Goal: Complete application form: Complete application form

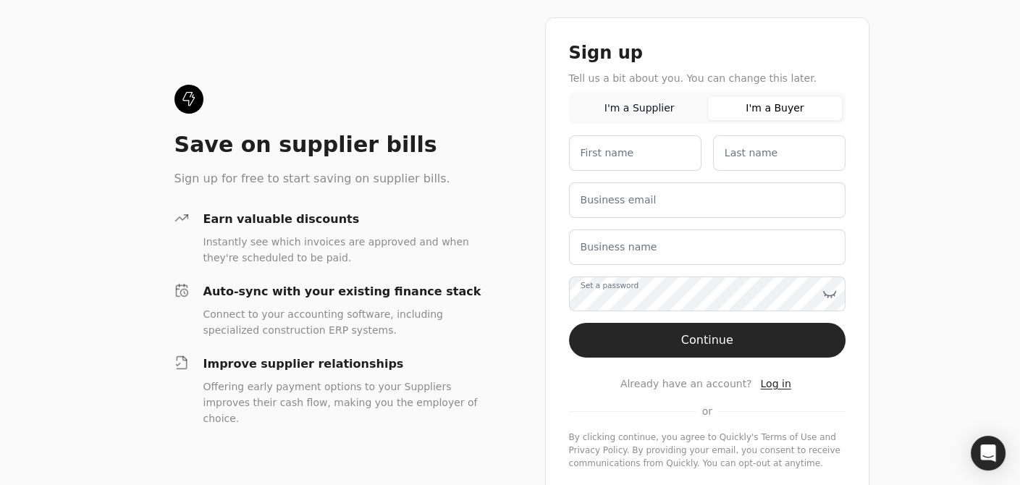
click at [813, 104] on button "I'm a Buyer" at bounding box center [775, 108] width 135 height 25
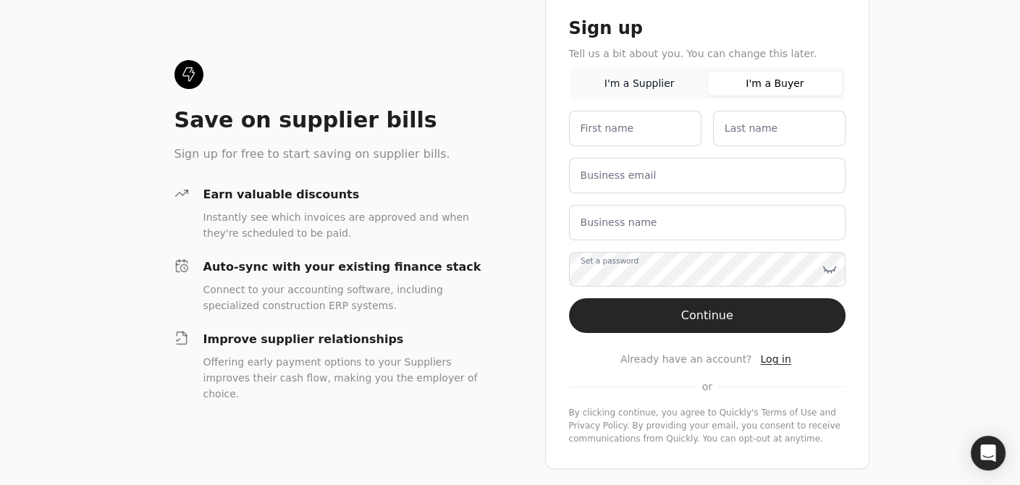
click at [593, 127] on label "First name" at bounding box center [608, 128] width 54 height 15
click at [593, 127] on name "First name" at bounding box center [635, 128] width 133 height 35
type name "Cassie"
type name "[PERSON_NAME]"
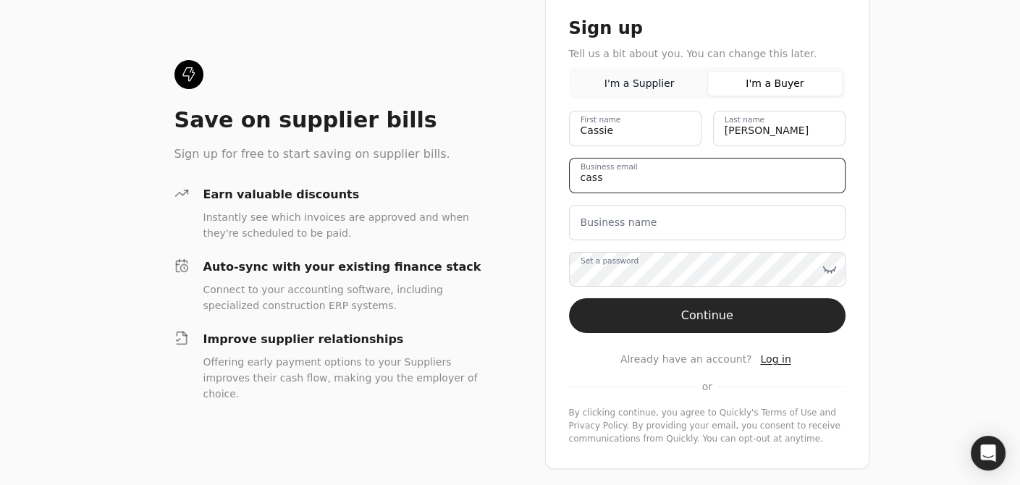
type email "[EMAIL_ADDRESS][DOMAIN_NAME]"
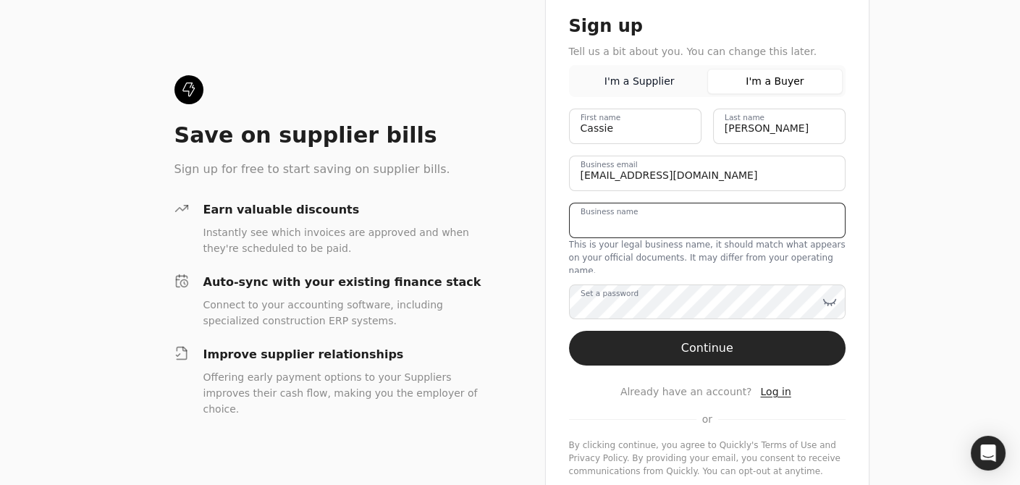
click at [660, 232] on div "Business name This is your legal business name, it should match what appears on…" at bounding box center [707, 238] width 277 height 70
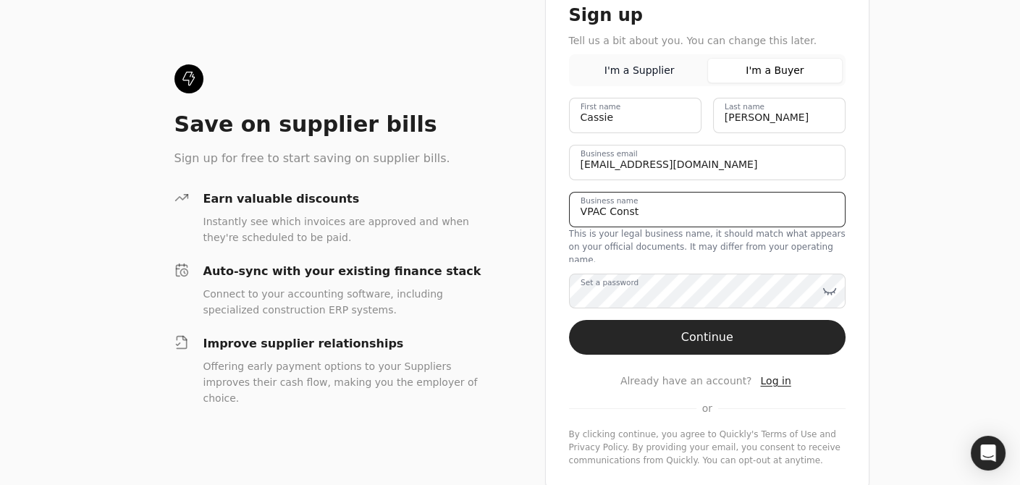
type name "VPAC Construction Group Ltd."
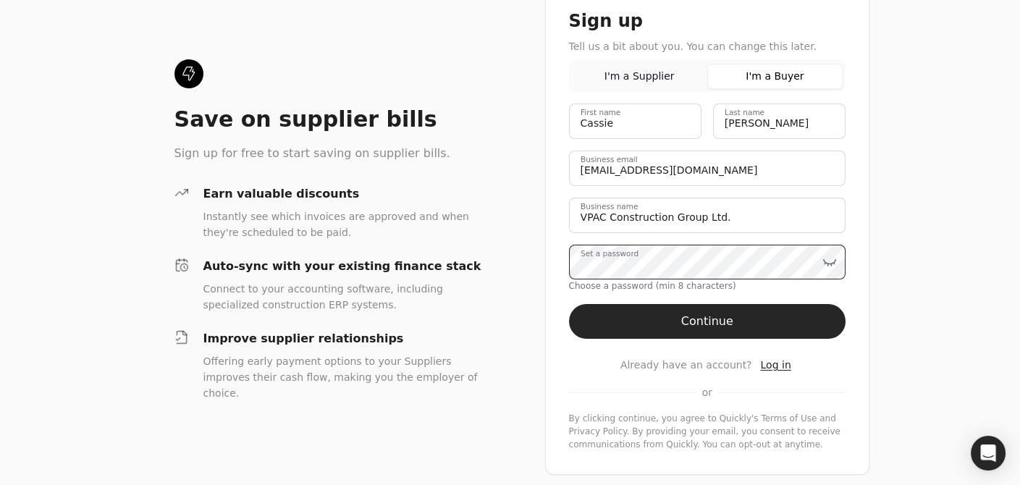
scroll to position [31, 0]
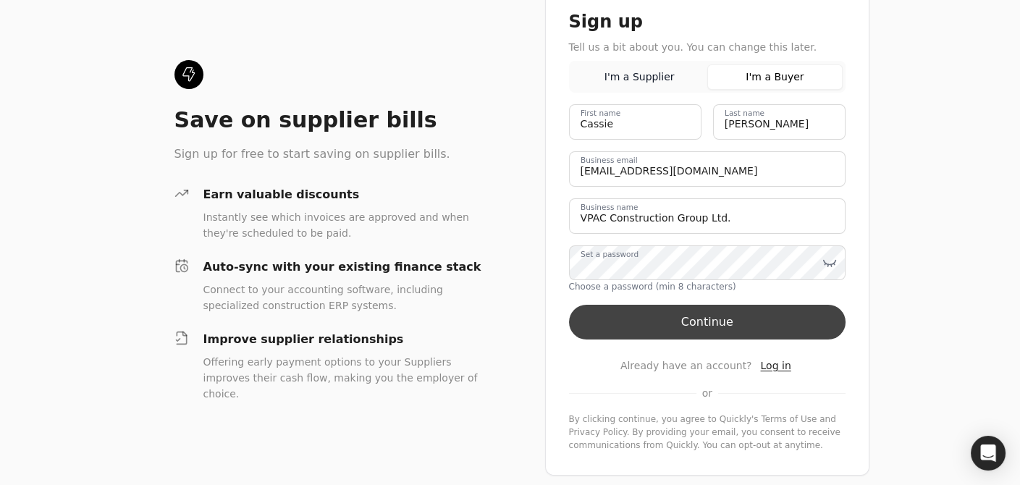
click at [739, 324] on button "Continue" at bounding box center [707, 322] width 277 height 35
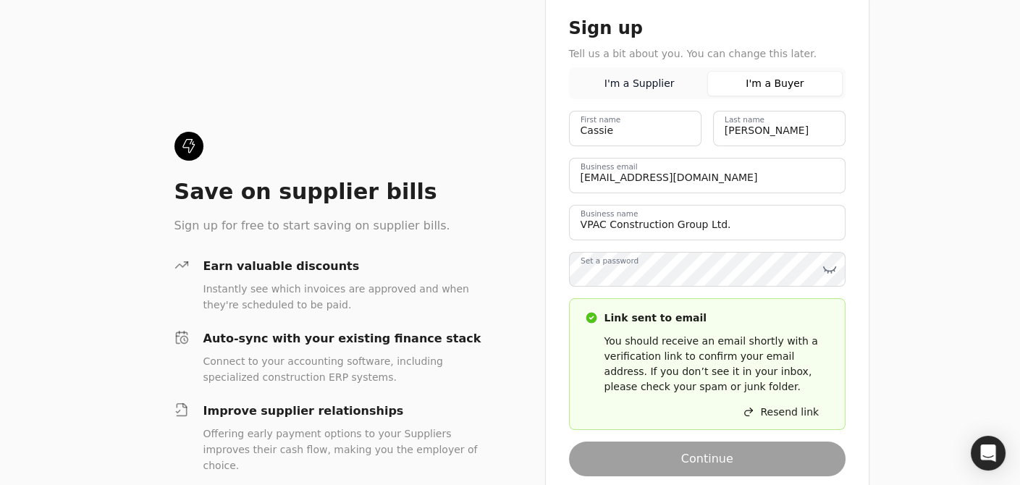
scroll to position [96, 0]
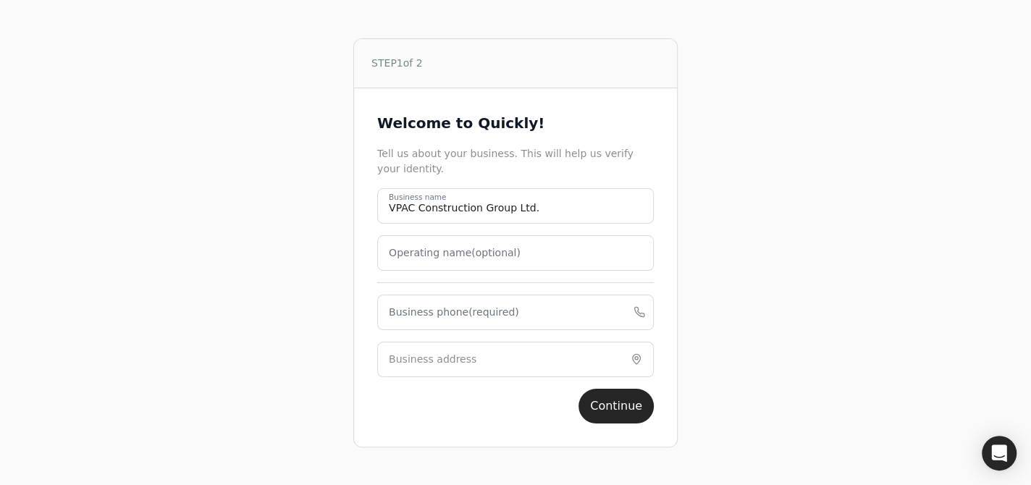
click at [448, 260] on label "Operating name (optional)" at bounding box center [455, 253] width 132 height 15
click at [448, 260] on name "Operating name (optional)" at bounding box center [515, 252] width 277 height 35
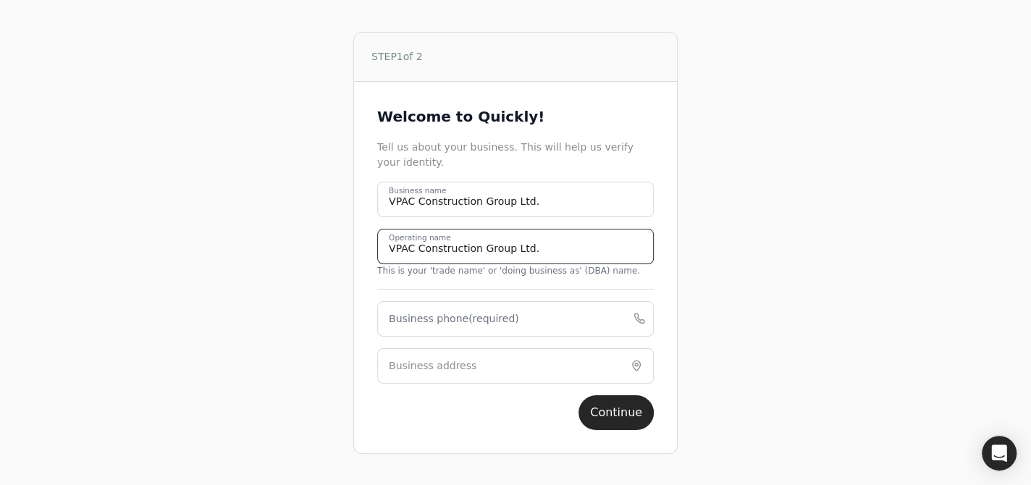
type name "VPAC Construction Group Ltd."
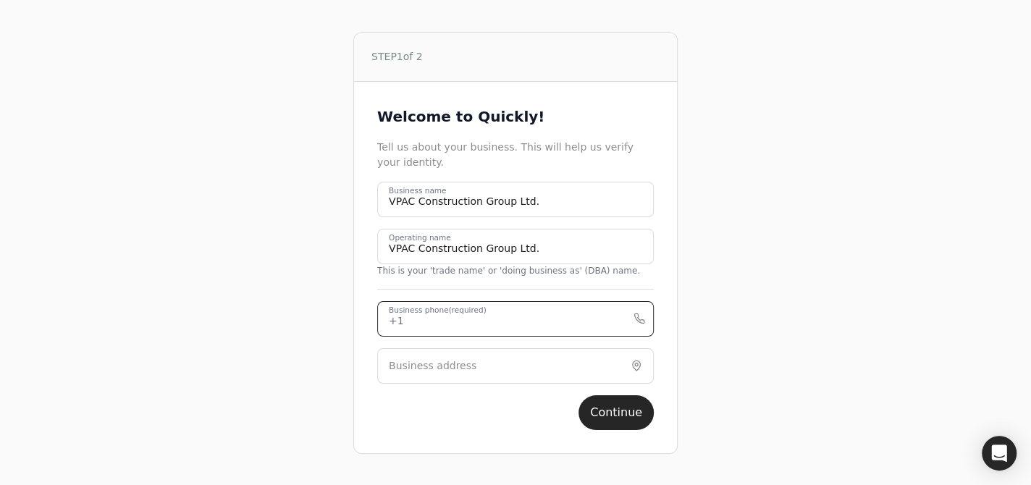
click at [465, 309] on div "Business phone (required) +1" at bounding box center [515, 318] width 277 height 35
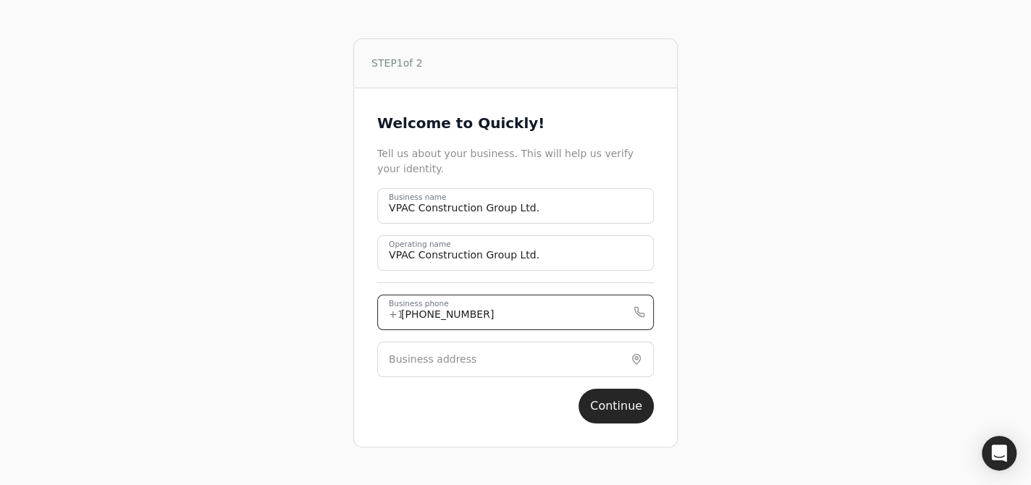
type phone "[PHONE_NUMBER]"
click at [450, 367] on div "Business address" at bounding box center [515, 359] width 277 height 35
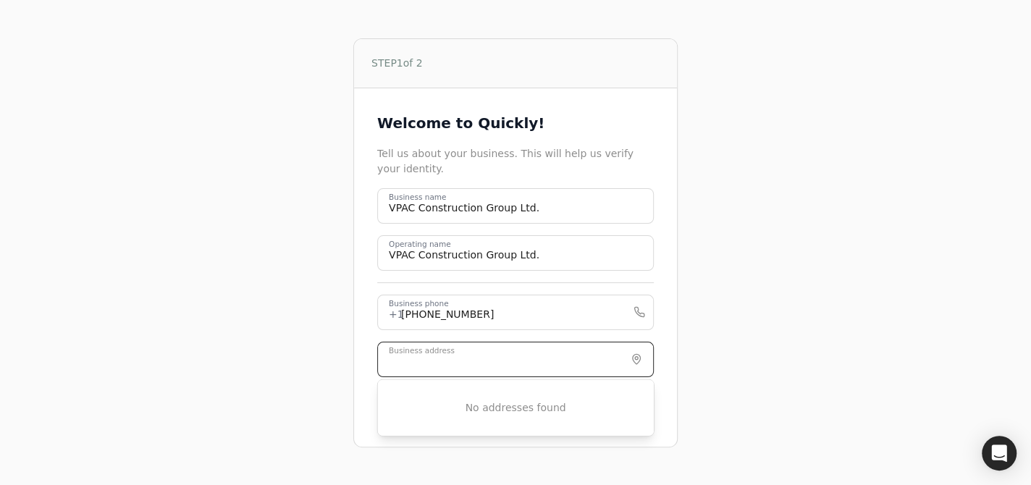
drag, startPoint x: 465, startPoint y: 359, endPoint x: 456, endPoint y: 352, distance: 11.9
click at [461, 356] on input "Business address" at bounding box center [515, 359] width 277 height 35
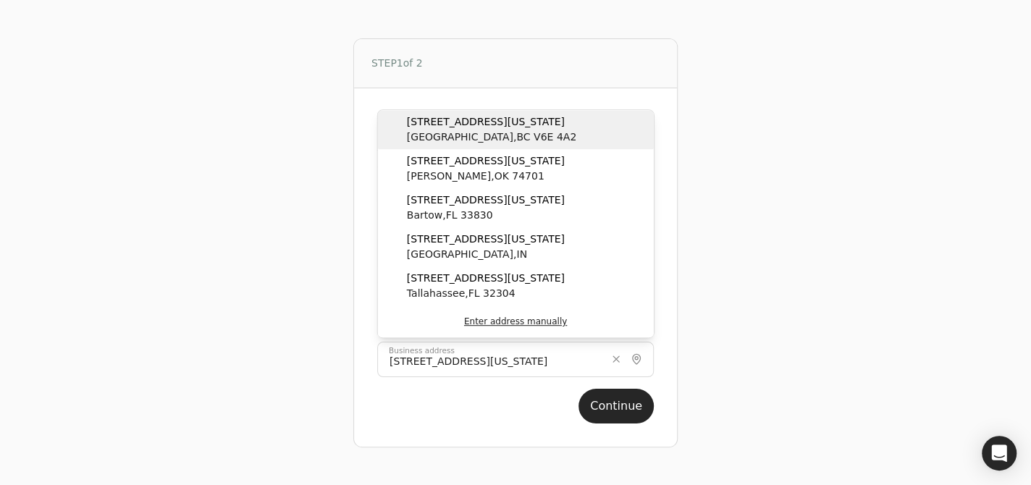
click at [462, 140] on span "[STREET_ADDRESS]" at bounding box center [491, 137] width 169 height 15
type input "[STREET_ADDRESS][US_STATE]"
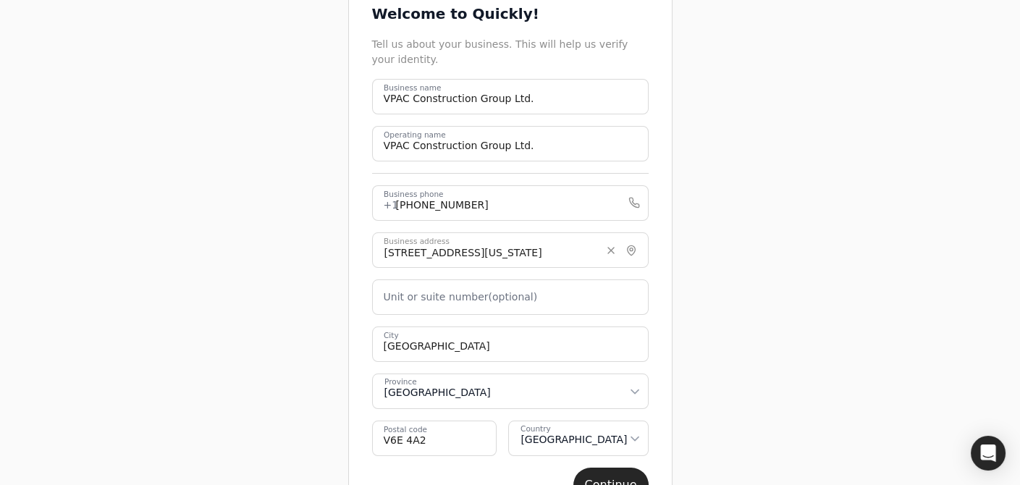
scroll to position [145, 0]
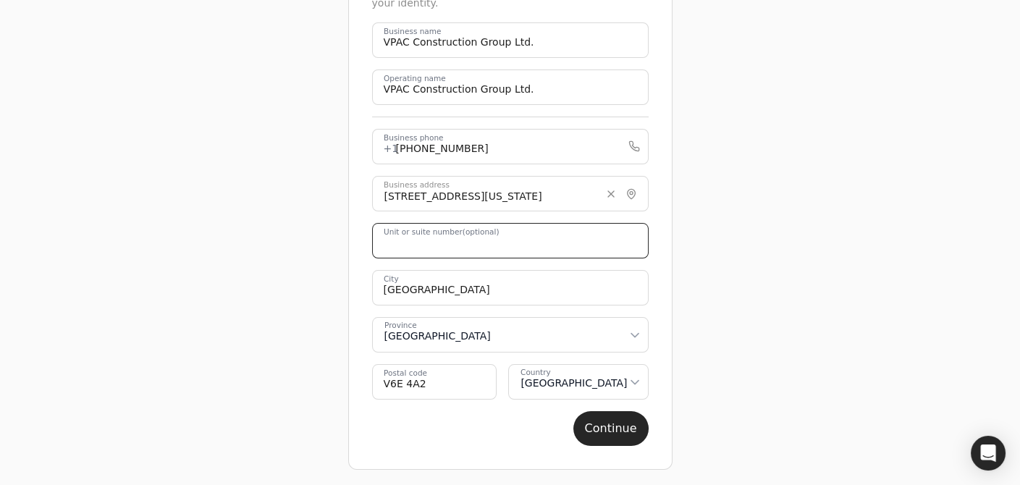
click at [486, 253] on number "Unit or suite number (optional)" at bounding box center [510, 240] width 277 height 35
type number "920"
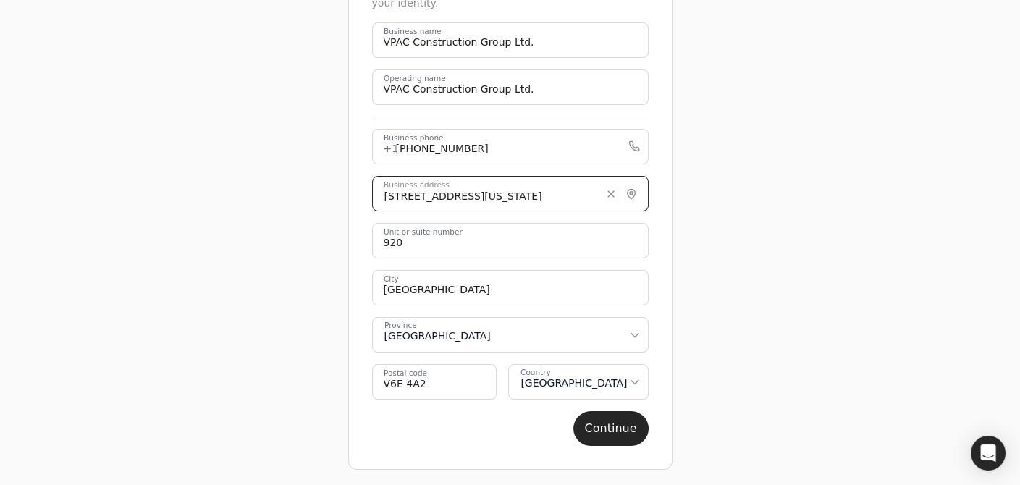
click at [522, 195] on input "[STREET_ADDRESS][US_STATE]" at bounding box center [510, 193] width 277 height 35
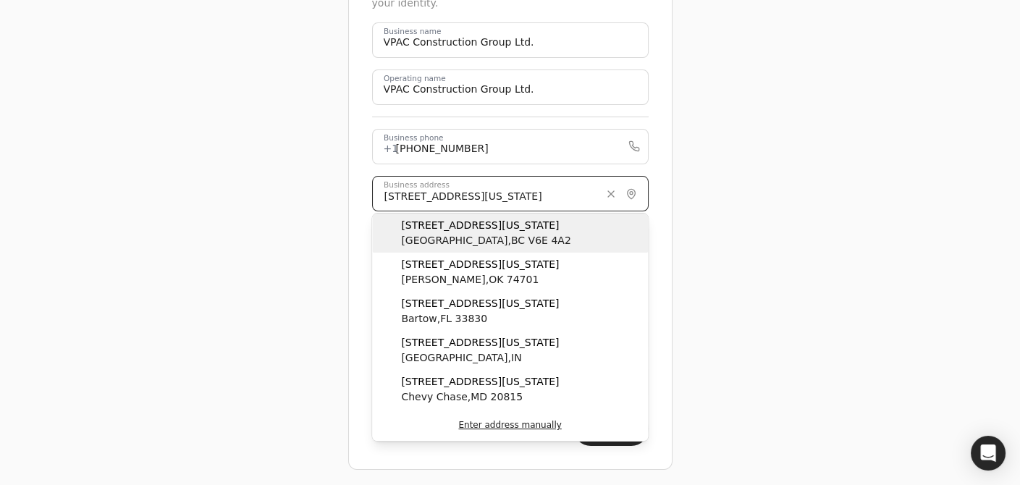
type input "[STREET_ADDRESS][US_STATE]"
click at [495, 245] on span "[STREET_ADDRESS]" at bounding box center [485, 240] width 169 height 15
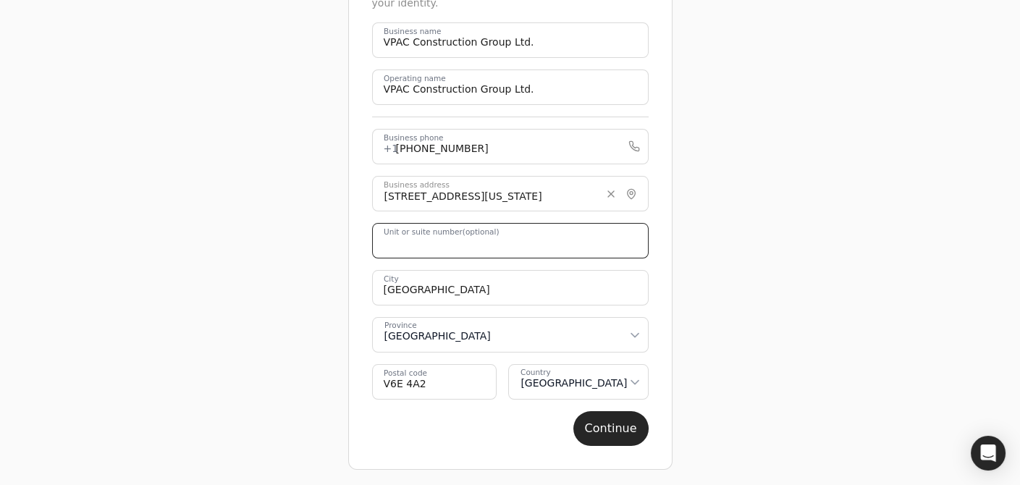
click at [523, 254] on div "Unit or suite number (optional) [GEOGRAPHIC_DATA] [GEOGRAPHIC_DATA] [GEOGRAPHIC…" at bounding box center [510, 311] width 277 height 177
type number "920"
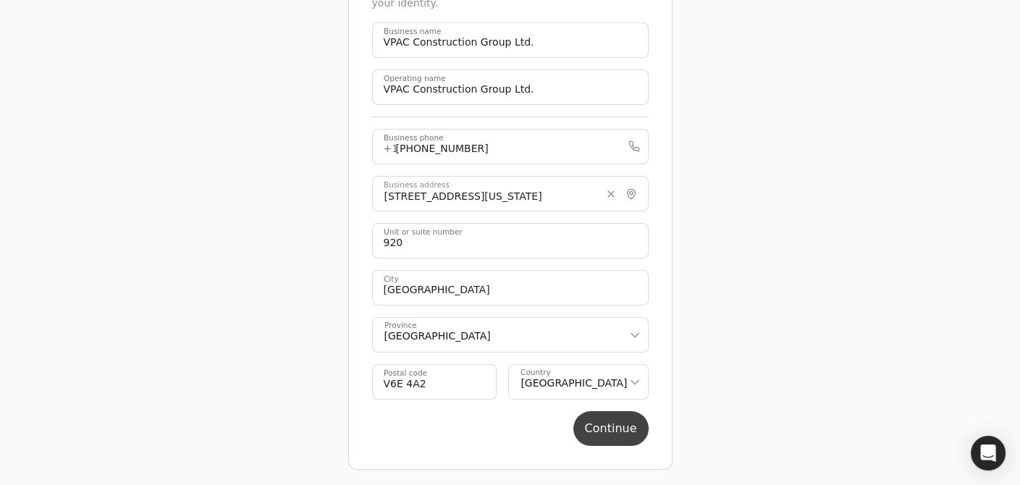
click at [627, 433] on button "Continue" at bounding box center [611, 428] width 75 height 35
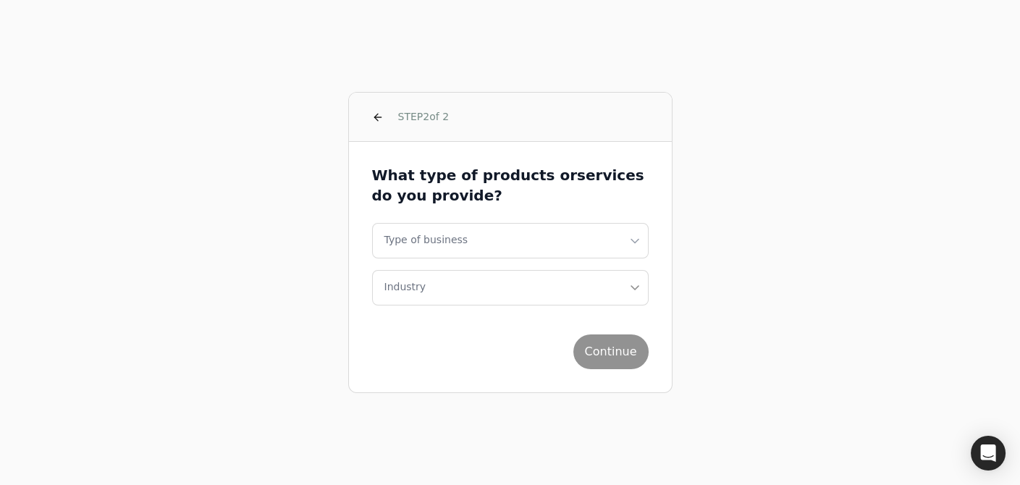
scroll to position [0, 0]
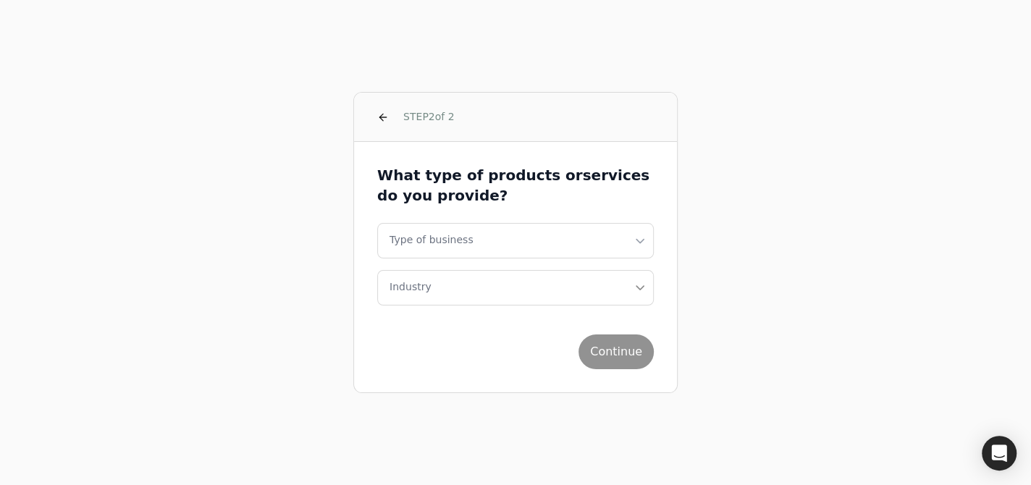
click at [487, 243] on html "STEP 2 of 2 What type of products or services do you provide? Type of business …" at bounding box center [515, 242] width 1031 height 485
select select "corporation"
click at [484, 298] on button "Industry" at bounding box center [515, 287] width 277 height 35
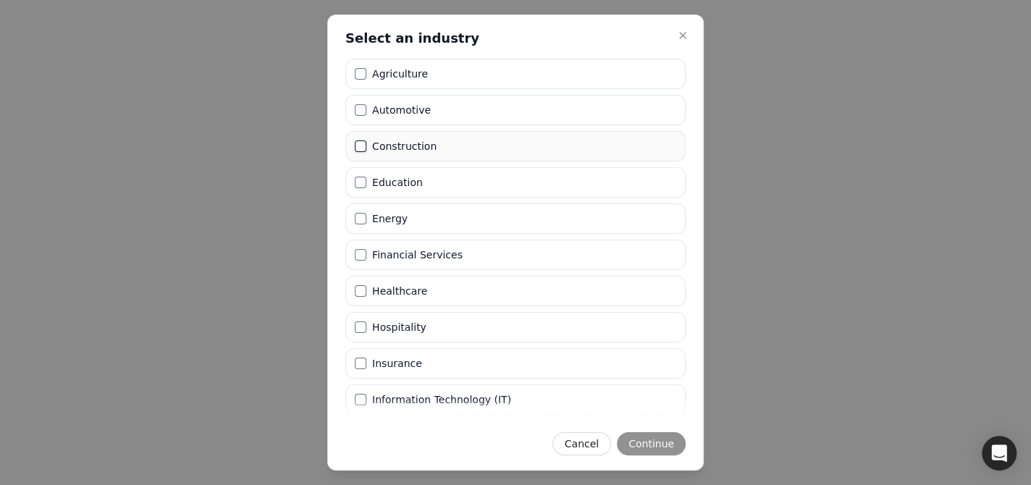
click at [356, 144] on button "Construction" at bounding box center [361, 147] width 12 height 12
click at [654, 443] on button "Continue" at bounding box center [651, 443] width 69 height 23
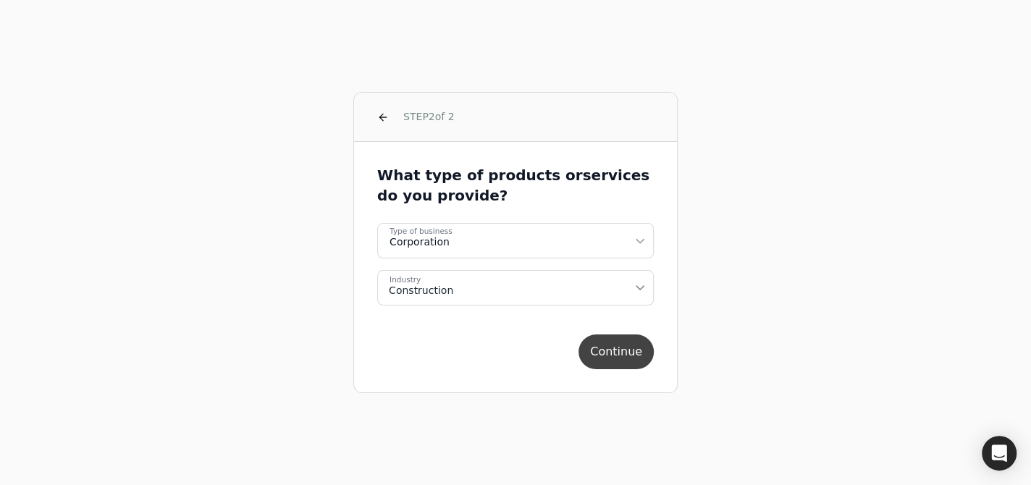
click at [614, 363] on button "Continue" at bounding box center [616, 352] width 75 height 35
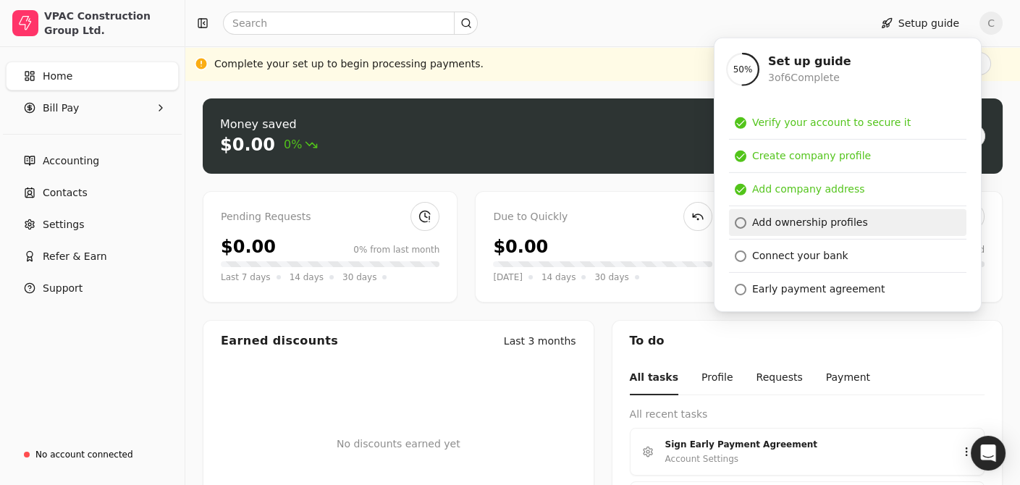
click at [833, 225] on div "Add ownership profiles" at bounding box center [811, 222] width 116 height 15
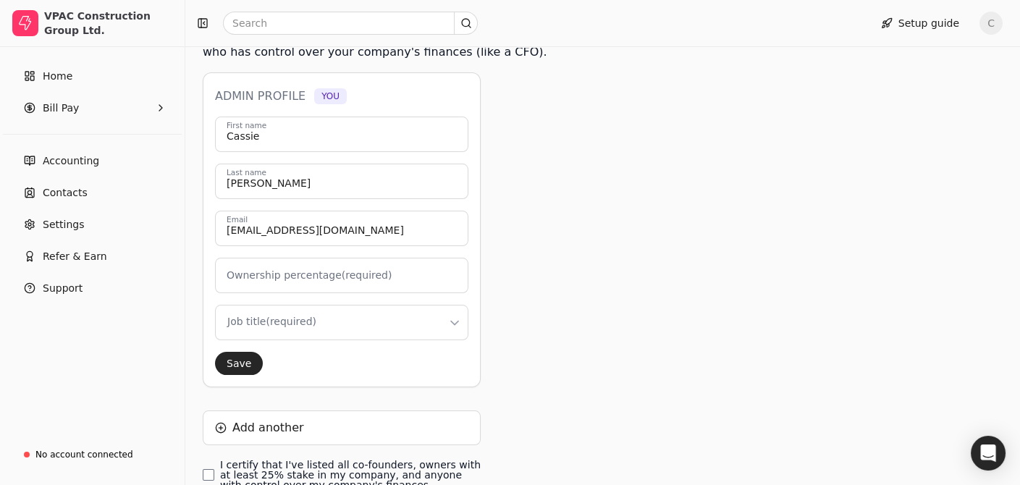
scroll to position [297, 0]
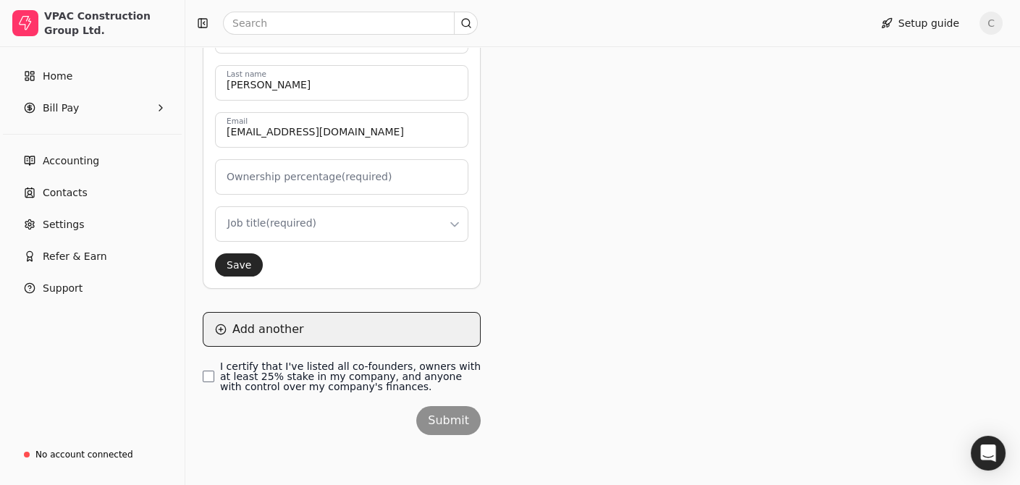
click at [244, 334] on button "Add another" at bounding box center [342, 329] width 278 height 35
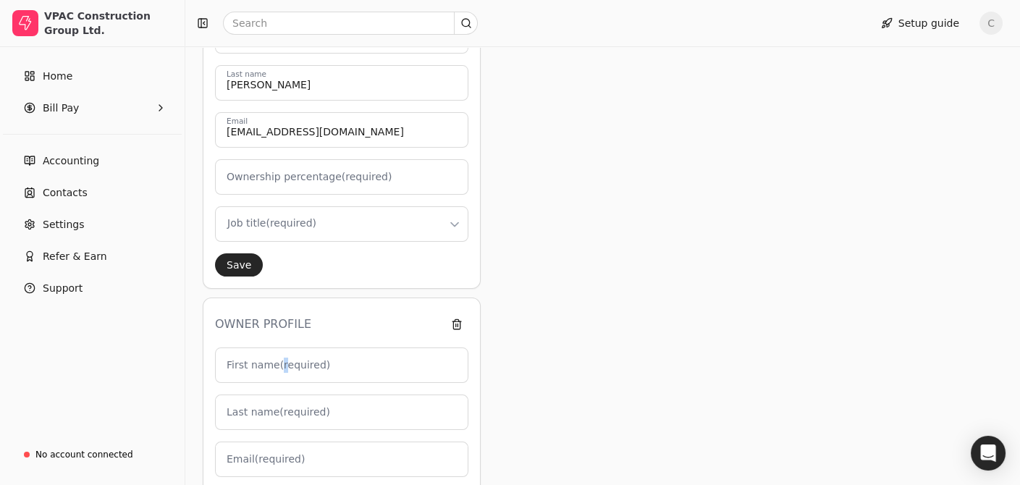
click at [279, 358] on label "First name (required)" at bounding box center [279, 365] width 104 height 15
click at [243, 376] on input "First name (required)" at bounding box center [341, 365] width 253 height 35
type input "B"
type input "0"
type input "Ben"
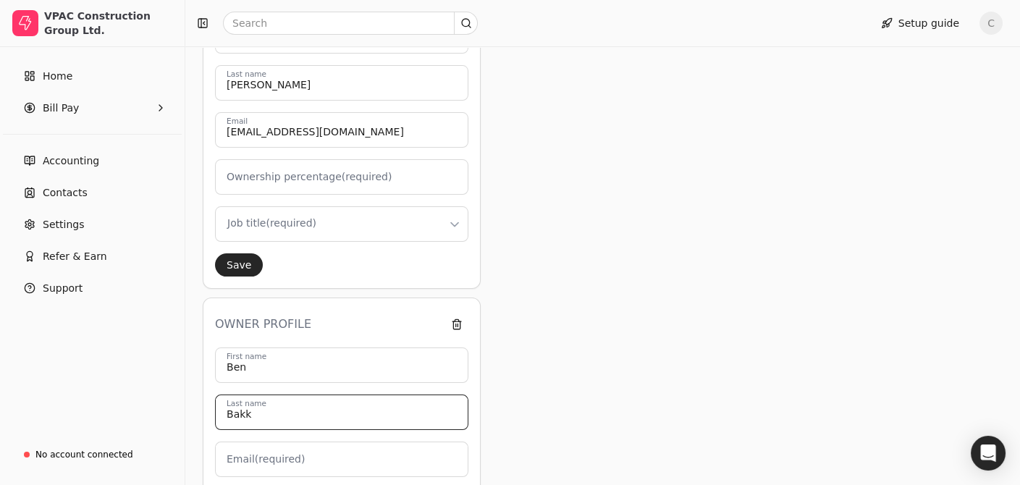
type input "Bakk"
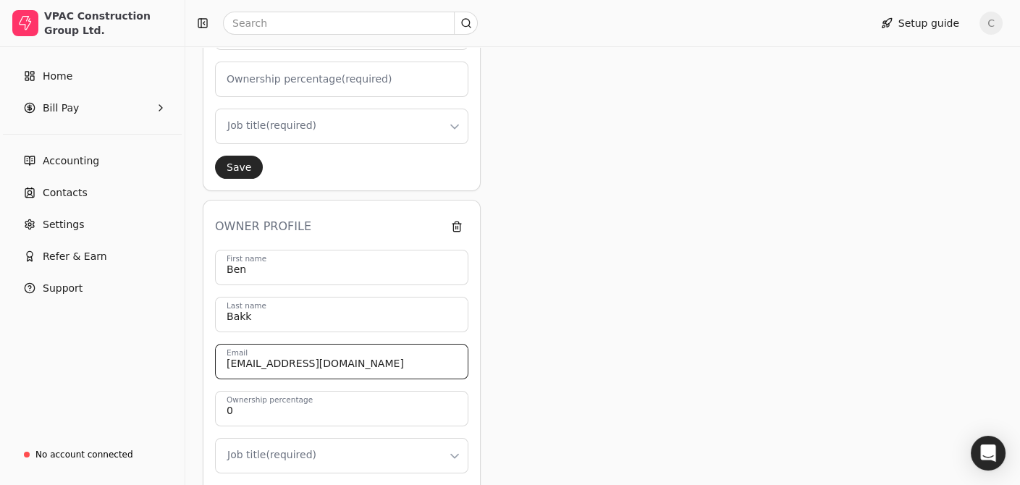
scroll to position [514, 0]
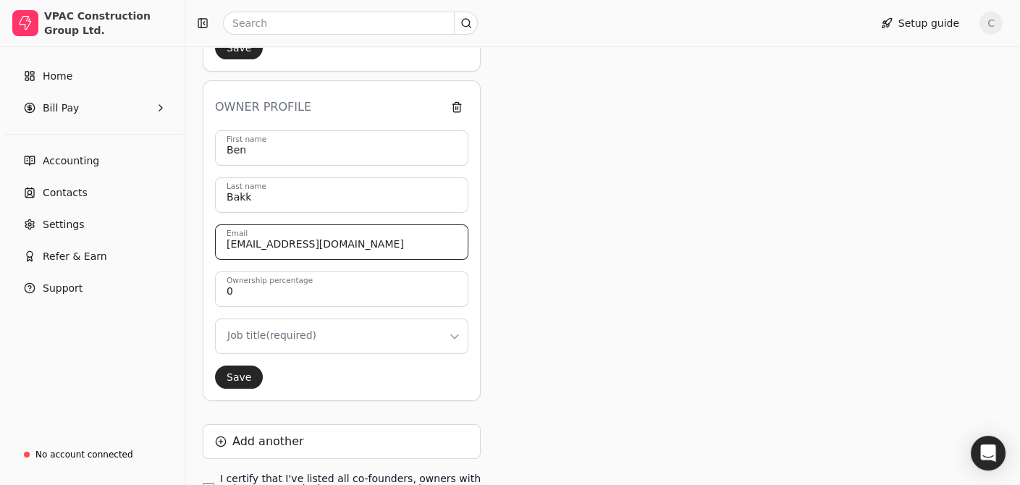
type input "[EMAIL_ADDRESS][DOMAIN_NAME]"
click at [340, 288] on input "0" at bounding box center [341, 289] width 253 height 35
click at [359, 338] on html "VPAC Construction Group Ltd. Home Bill Pay Accounting Contacts Settings Refer &…" at bounding box center [510, 43] width 1020 height 1114
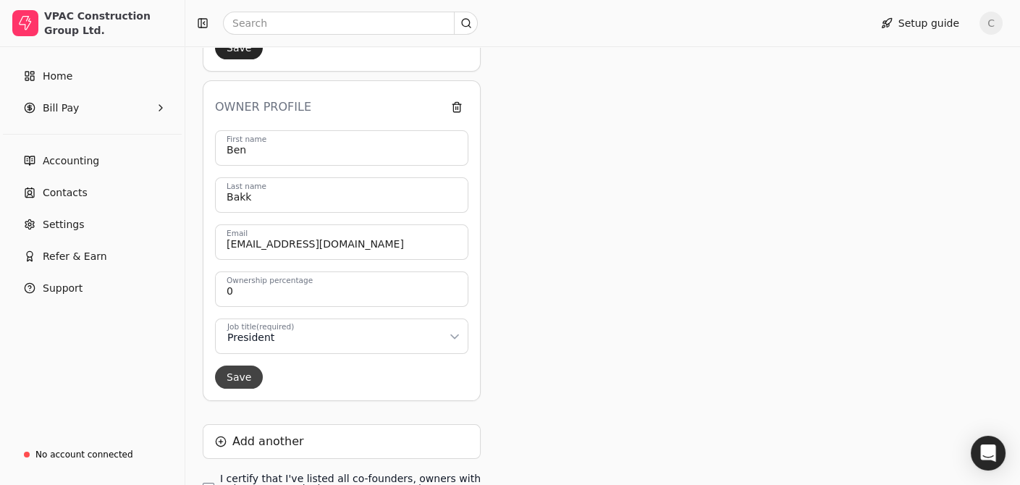
click at [243, 372] on button "Save" at bounding box center [239, 377] width 48 height 23
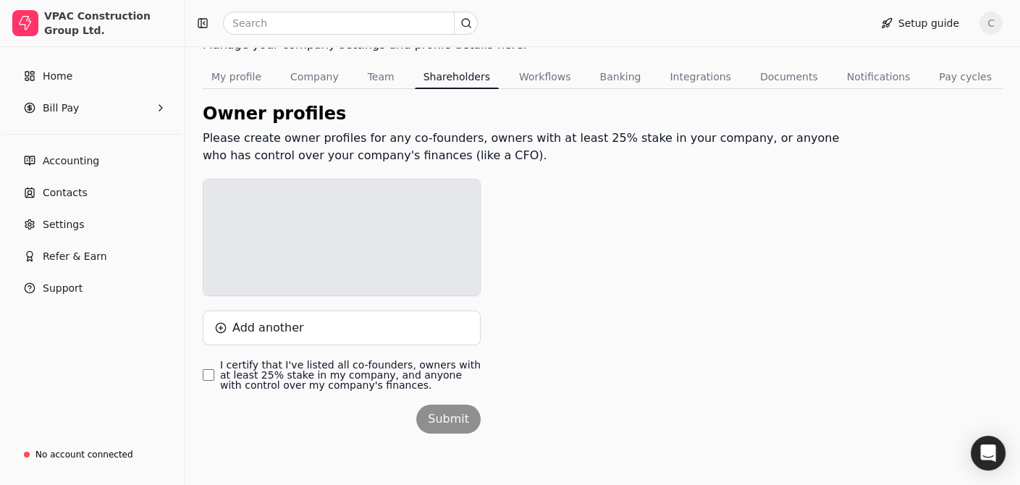
scroll to position [106, 0]
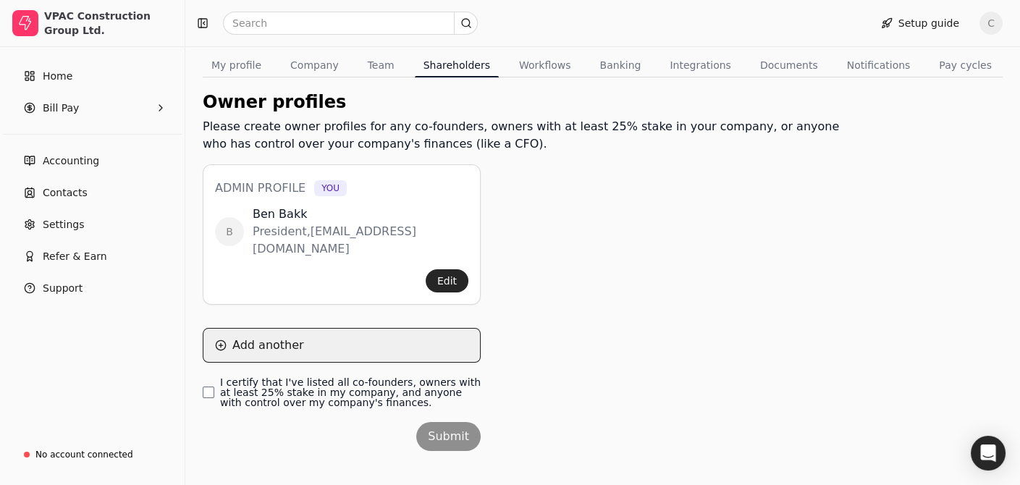
click at [236, 331] on button "Add another" at bounding box center [342, 345] width 278 height 35
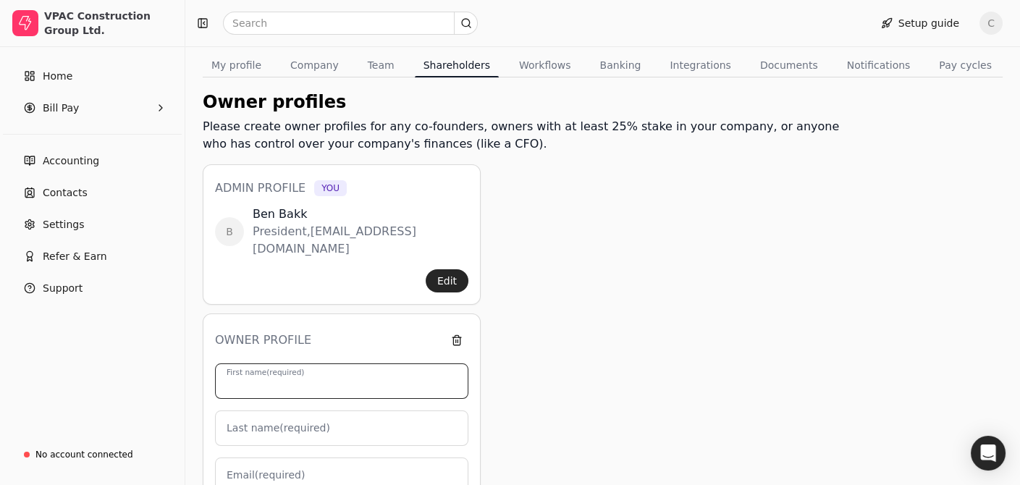
click at [309, 364] on input "First name (required)" at bounding box center [341, 381] width 253 height 35
type input "W"
type input "0"
type input "[PERSON_NAME]"
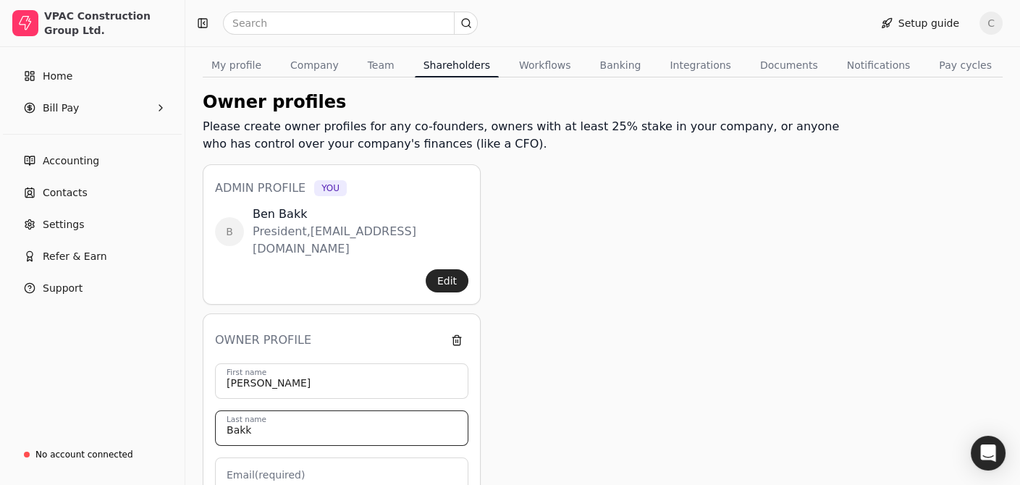
type input "Bakk"
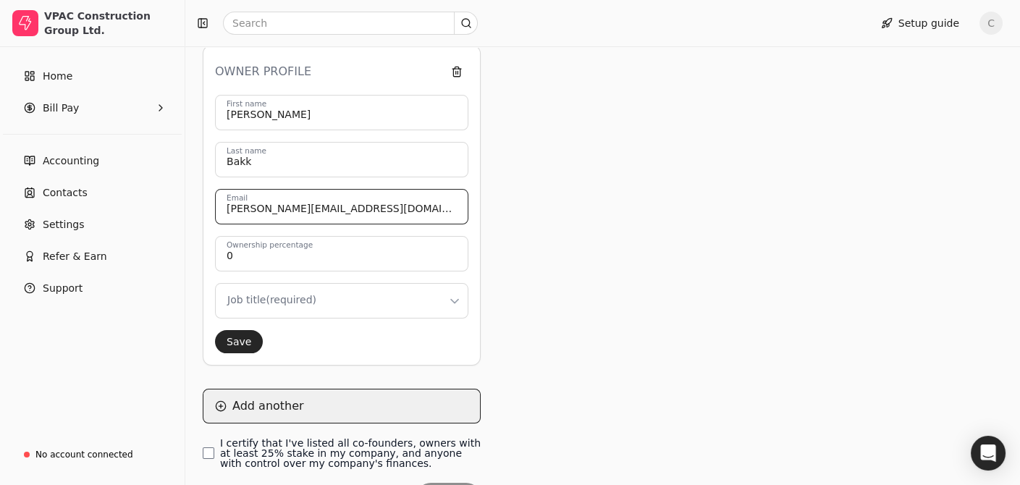
scroll to position [396, 0]
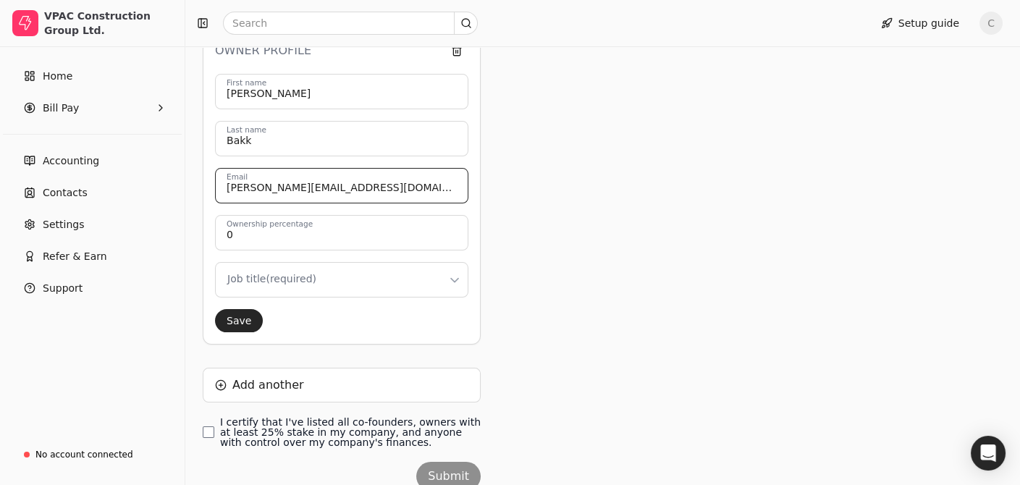
type input "[PERSON_NAME][EMAIL_ADDRESS][DOMAIN_NAME]"
click at [286, 266] on html "VPAC Construction Group Ltd. Home Bill Pay Accounting Contacts Settings Refer &…" at bounding box center [510, 73] width 1020 height 939
click at [246, 309] on button "Save" at bounding box center [239, 320] width 48 height 23
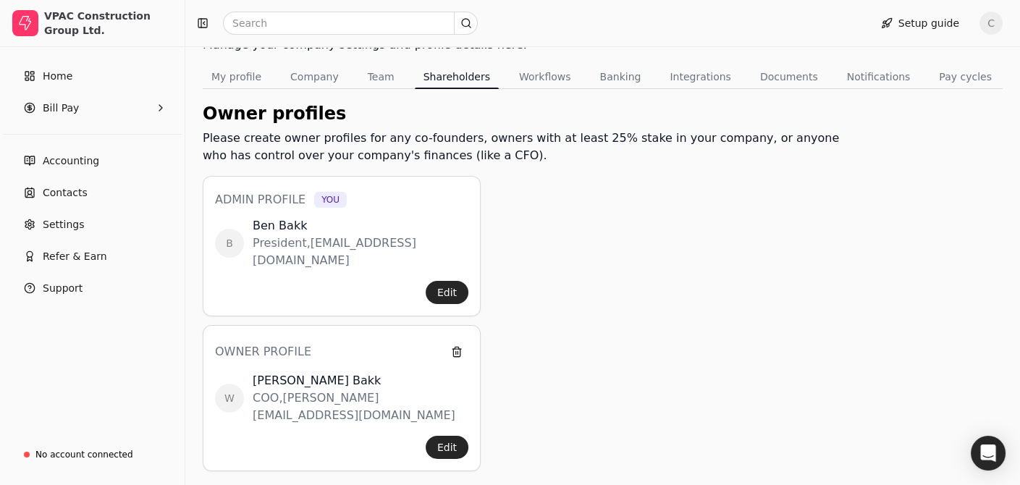
scroll to position [244, 0]
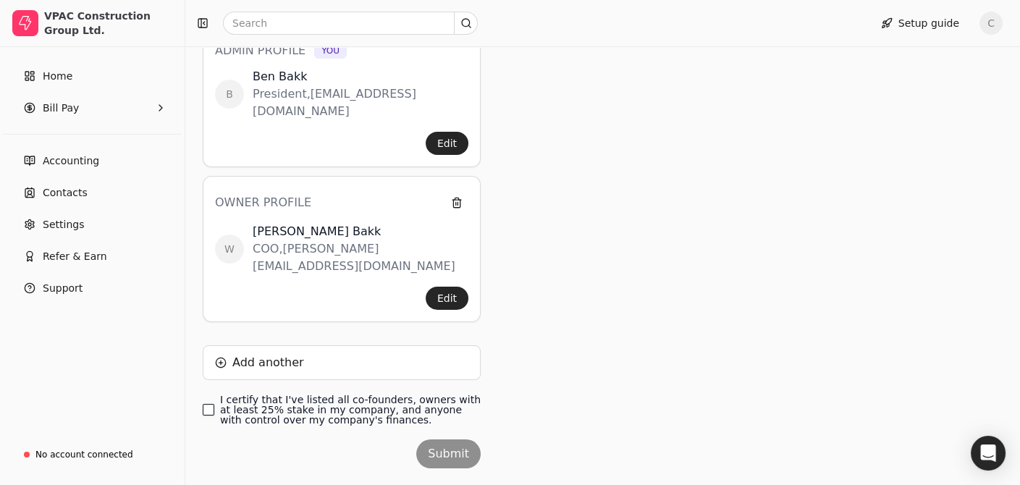
click at [211, 404] on finances\ "I certify that I've listed all co-founders, owners with at least 25% stake in m…" at bounding box center [209, 410] width 12 height 12
click at [459, 440] on button "Submit" at bounding box center [448, 454] width 64 height 29
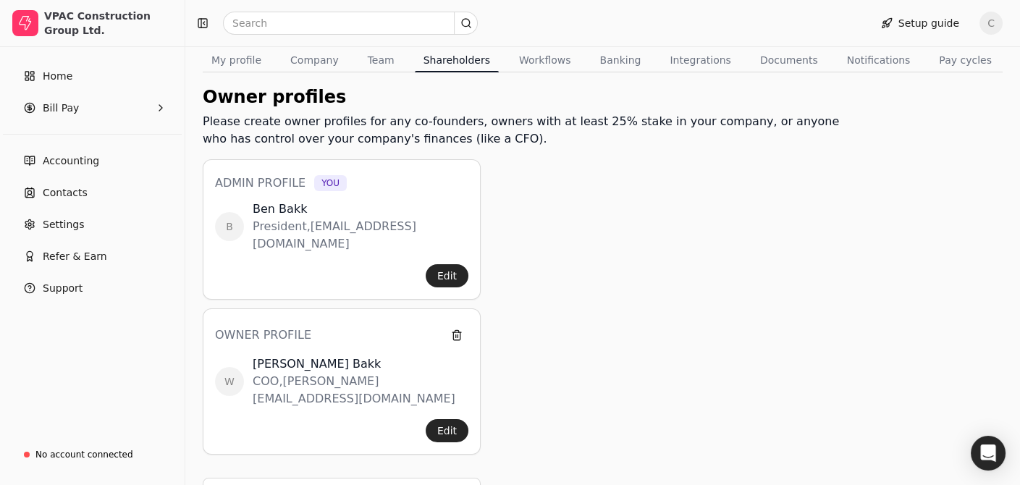
scroll to position [0, 0]
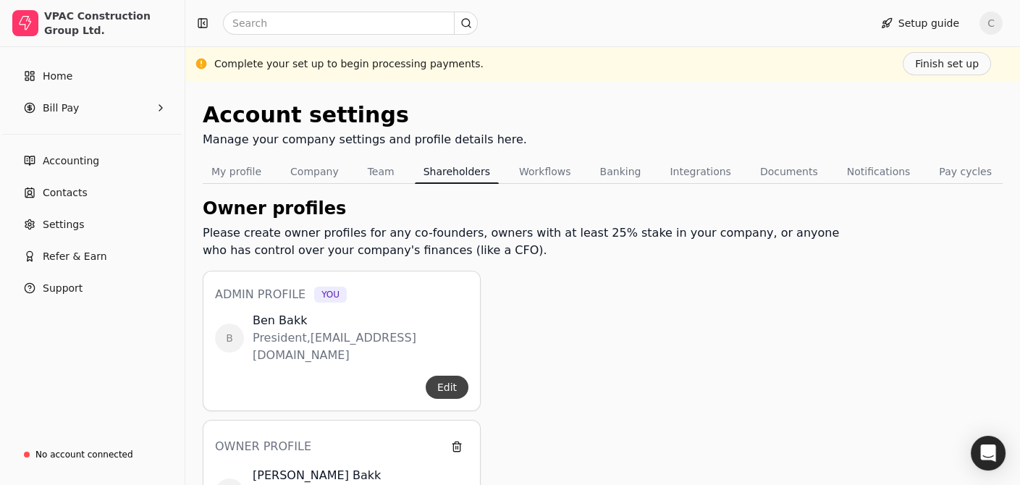
click at [456, 376] on button "Edit" at bounding box center [447, 387] width 43 height 23
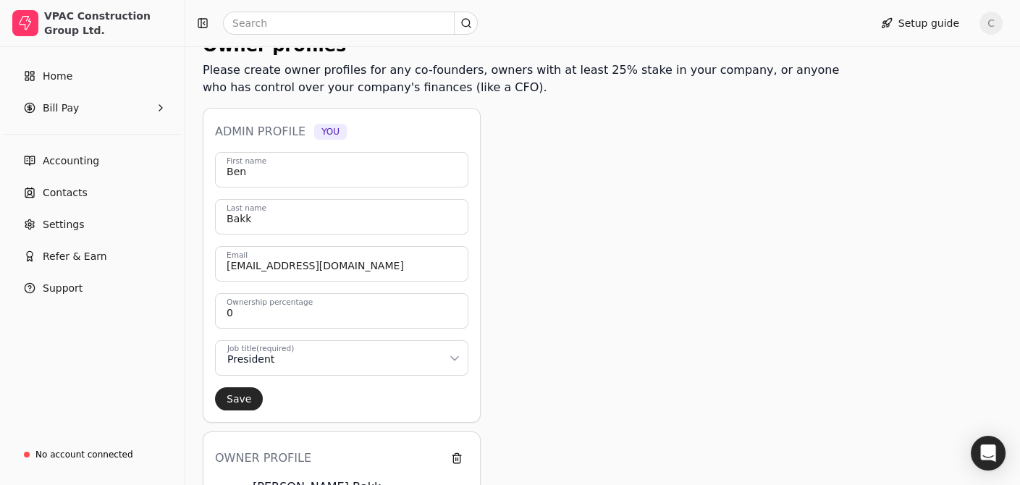
scroll to position [290, 0]
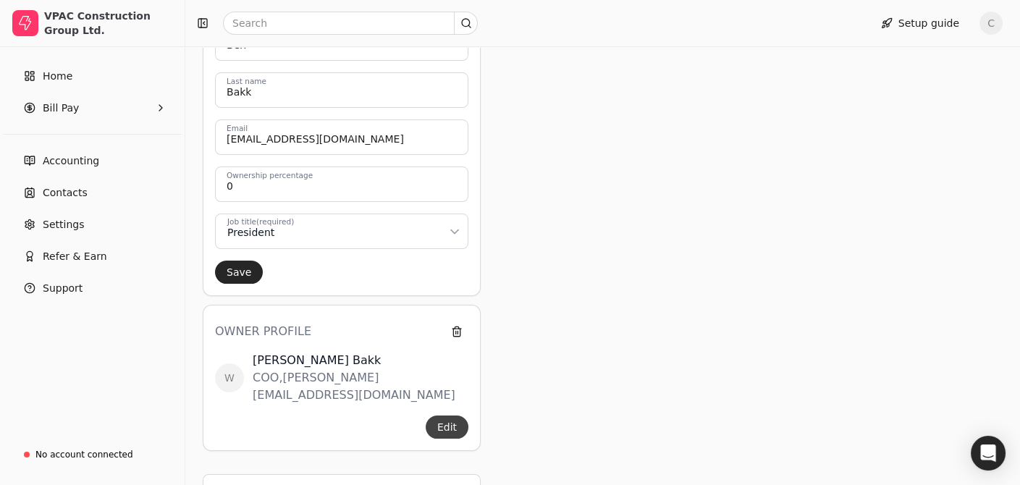
click at [456, 416] on button "Edit" at bounding box center [447, 427] width 43 height 23
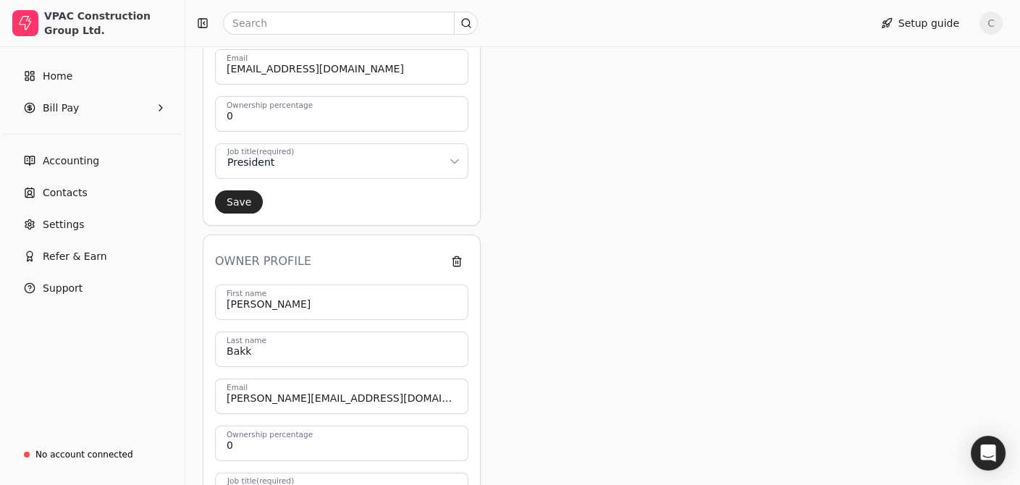
scroll to position [362, 0]
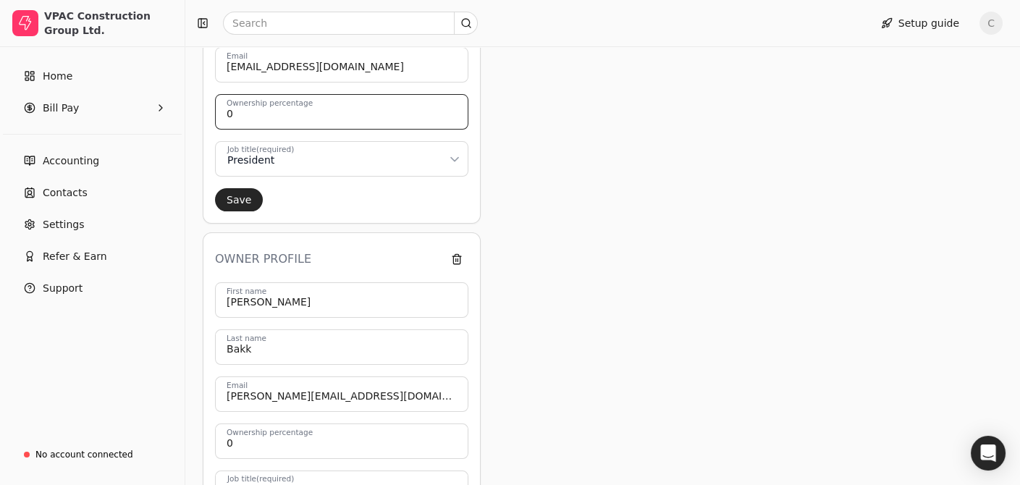
click at [280, 112] on input "0" at bounding box center [341, 111] width 253 height 35
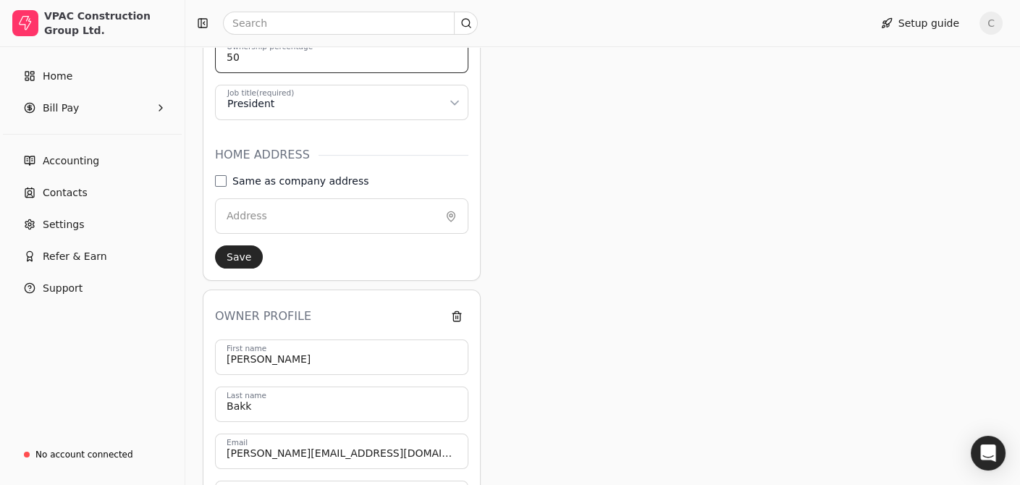
scroll to position [435, 0]
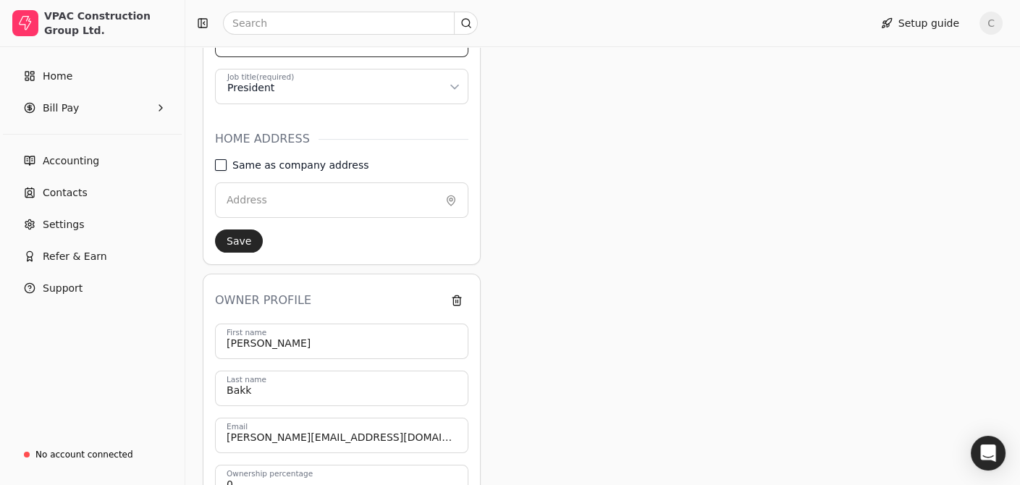
type input "50"
click at [222, 162] on address "Same as company address" at bounding box center [221, 165] width 12 height 12
type input "[STREET_ADDRESS][US_STATE]"
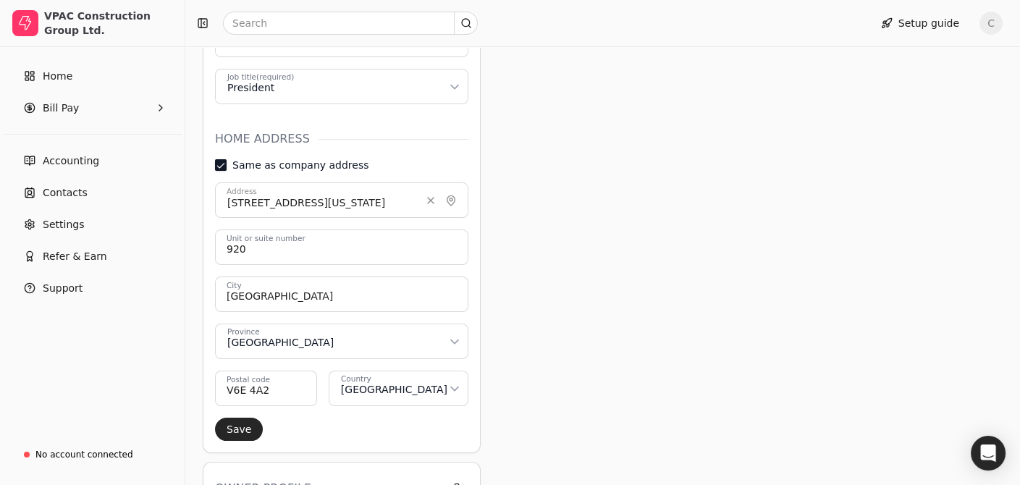
click at [219, 160] on address "Same as company address" at bounding box center [221, 165] width 12 height 12
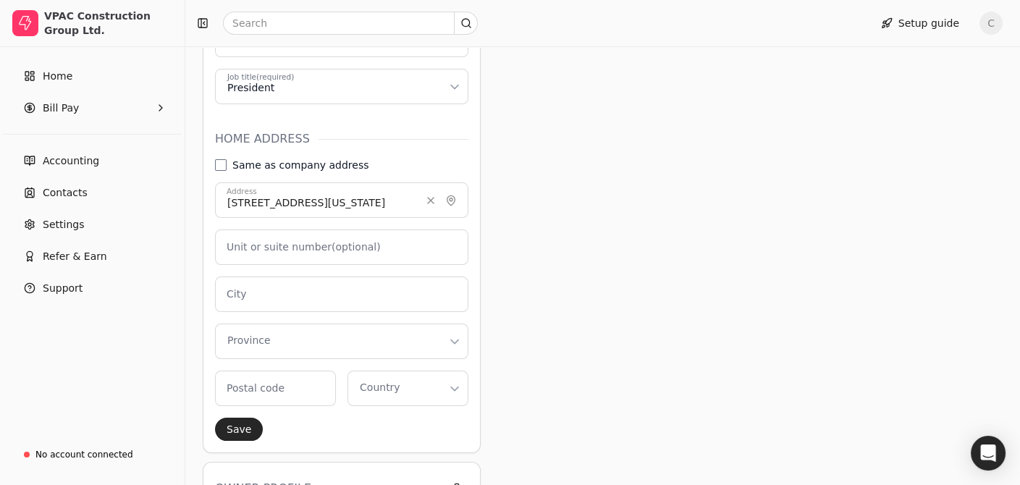
click at [227, 160] on div "Same as company address" at bounding box center [292, 165] width 154 height 12
drag, startPoint x: 219, startPoint y: 160, endPoint x: 228, endPoint y: 177, distance: 19.8
click at [218, 160] on address "Same as company address" at bounding box center [221, 165] width 12 height 12
type number "920"
type input "[GEOGRAPHIC_DATA]"
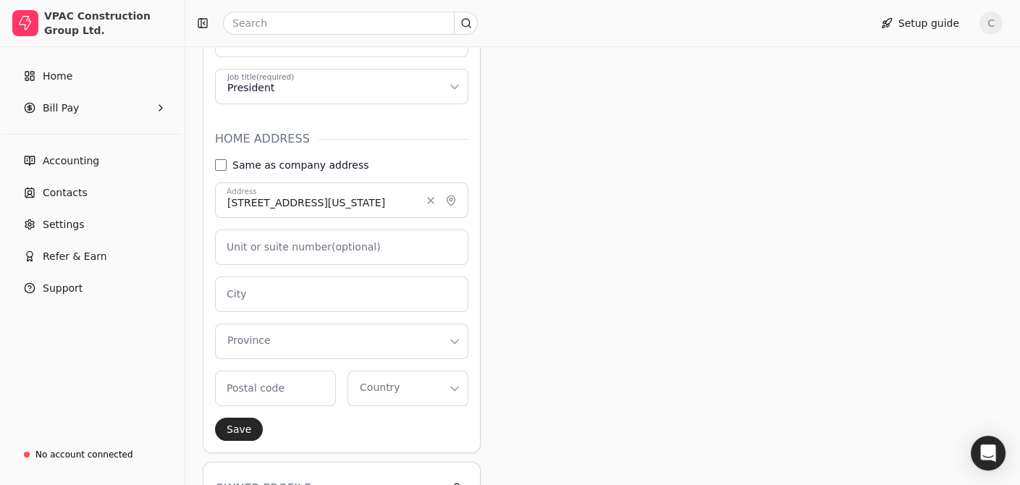
type code "V6E 4A2"
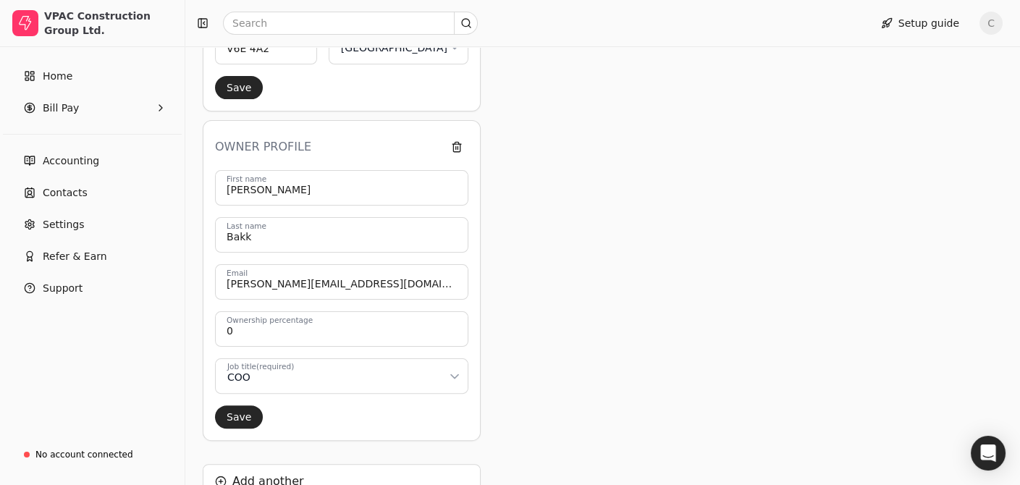
scroll to position [797, 0]
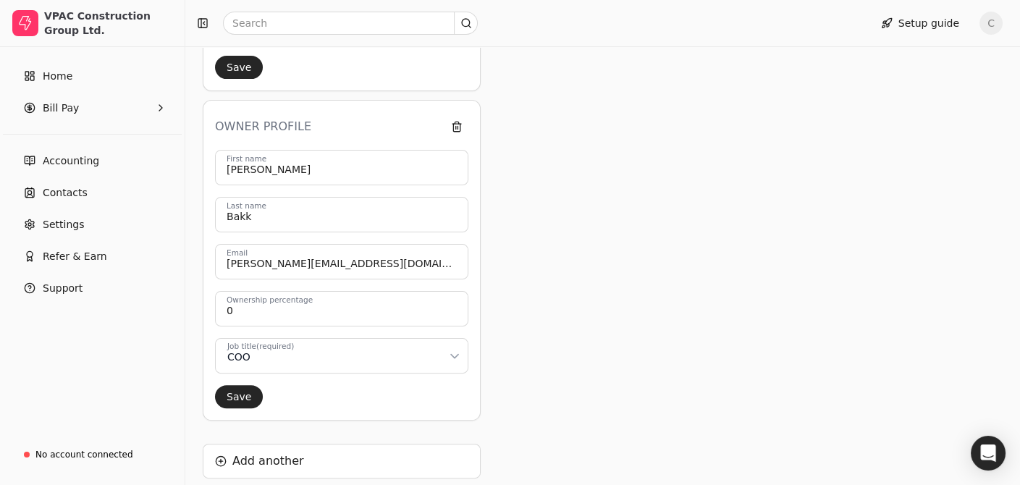
click at [265, 300] on label "Ownership percentage" at bounding box center [270, 301] width 86 height 12
click at [265, 300] on input "0" at bounding box center [341, 308] width 253 height 35
drag, startPoint x: 269, startPoint y: 311, endPoint x: 275, endPoint y: 324, distance: 14.9
click at [271, 311] on input "0" at bounding box center [341, 308] width 253 height 35
type input "0"
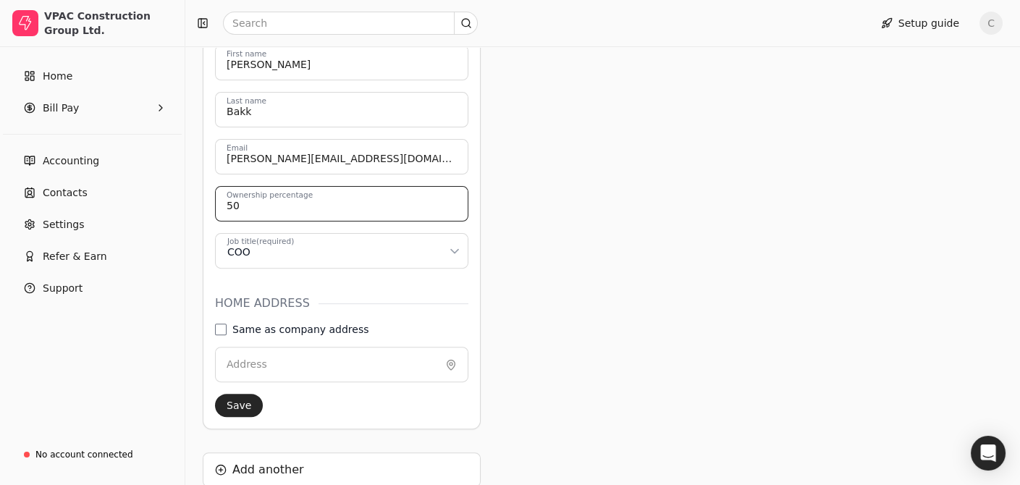
scroll to position [1014, 0]
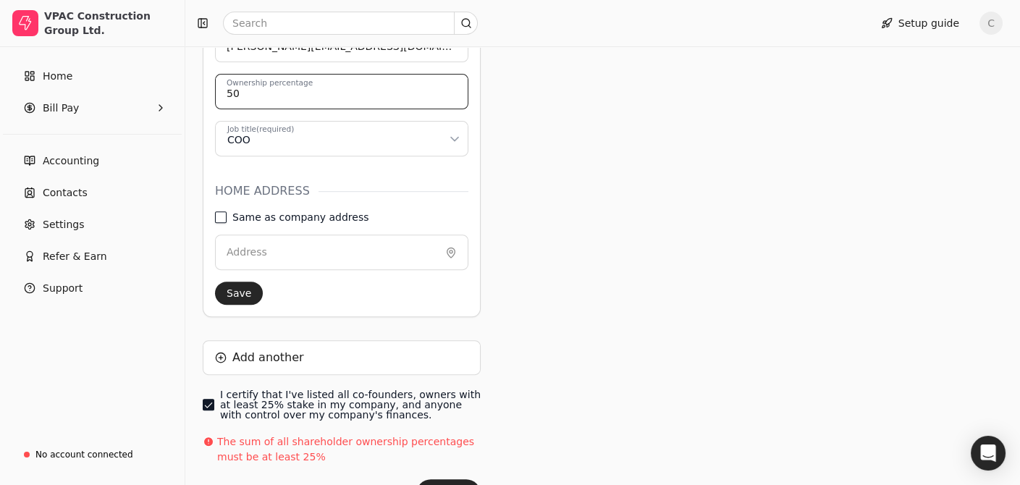
type input "50"
type input "[STREET_ADDRESS][US_STATE]"
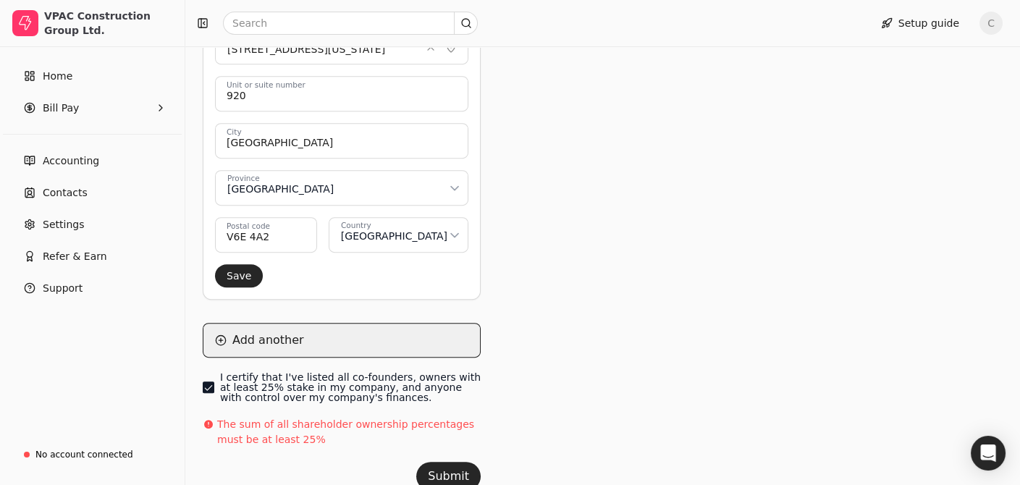
scroll to position [1272, 0]
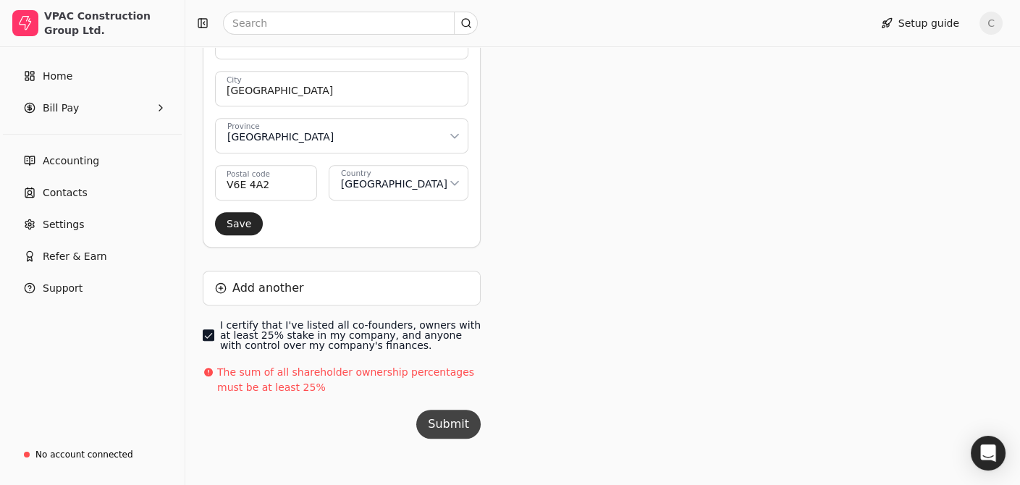
click at [450, 414] on button "Submit" at bounding box center [448, 424] width 64 height 29
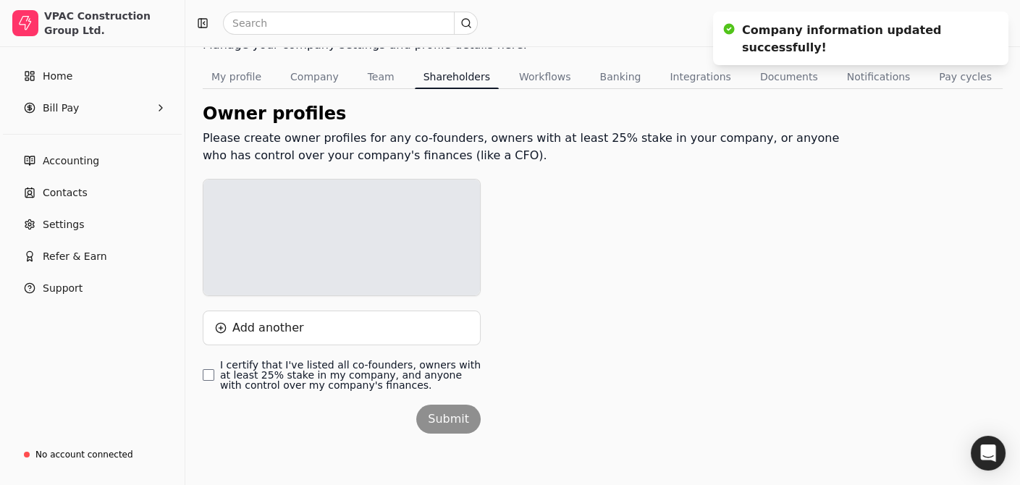
scroll to position [244, 0]
